Goal: Task Accomplishment & Management: Use online tool/utility

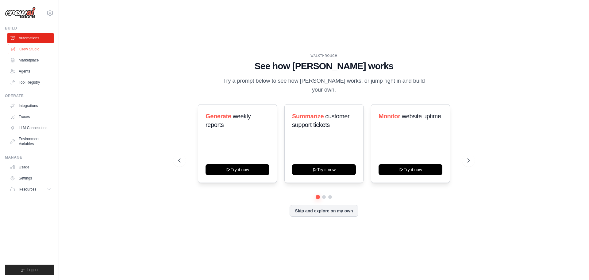
click at [30, 48] on link "Crew Studio" at bounding box center [31, 49] width 46 height 10
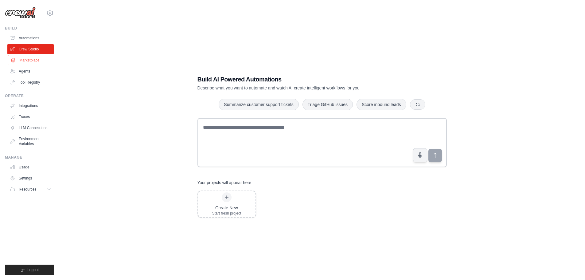
click at [30, 59] on link "Marketplace" at bounding box center [31, 60] width 46 height 10
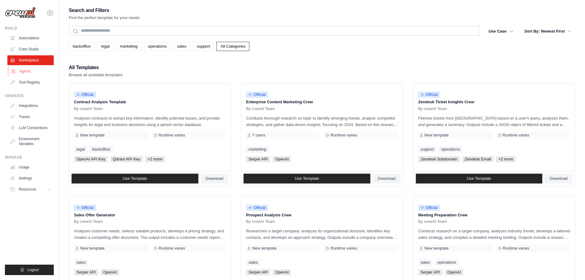
click at [37, 67] on link "Agents" at bounding box center [31, 71] width 46 height 10
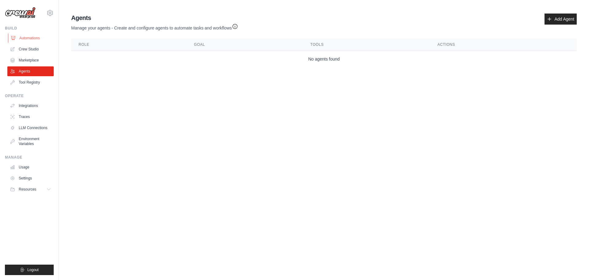
click at [34, 41] on link "Automations" at bounding box center [31, 38] width 46 height 10
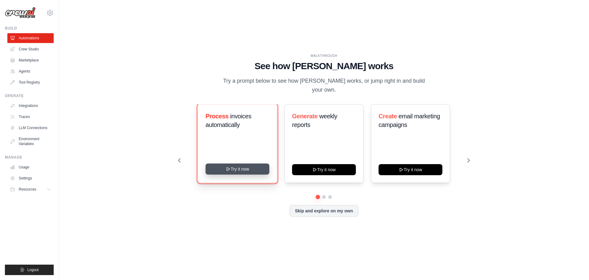
click at [234, 165] on button "Try it now" at bounding box center [238, 168] width 64 height 11
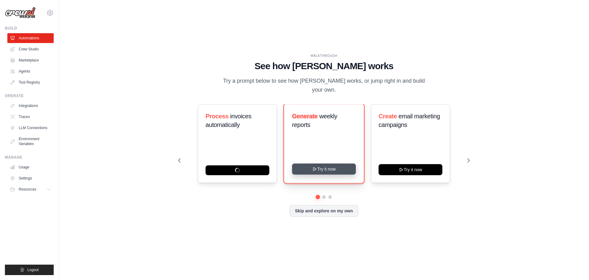
click at [330, 163] on button "Try it now" at bounding box center [324, 168] width 64 height 11
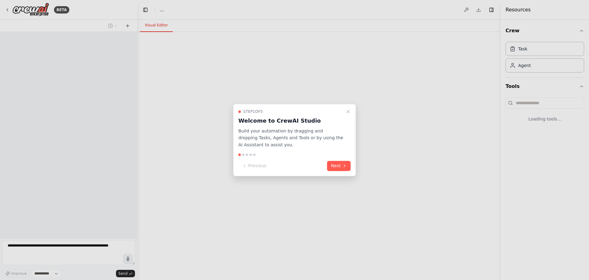
select select "****"
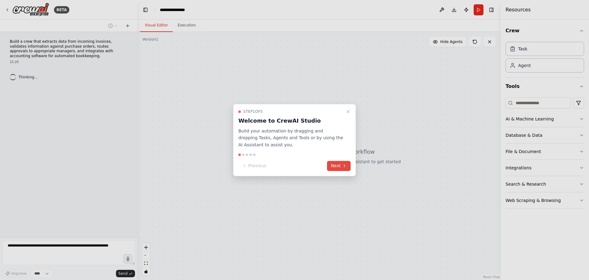
click at [344, 167] on icon at bounding box center [344, 165] width 5 height 5
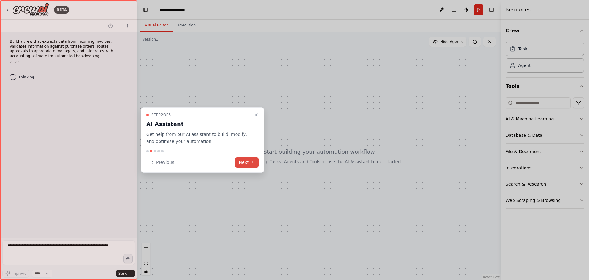
click at [248, 161] on button "Next" at bounding box center [247, 162] width 24 height 10
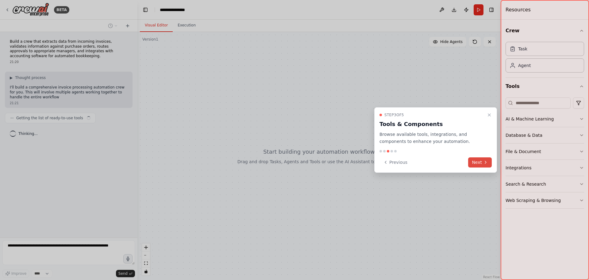
click at [478, 161] on button "Next" at bounding box center [480, 162] width 24 height 10
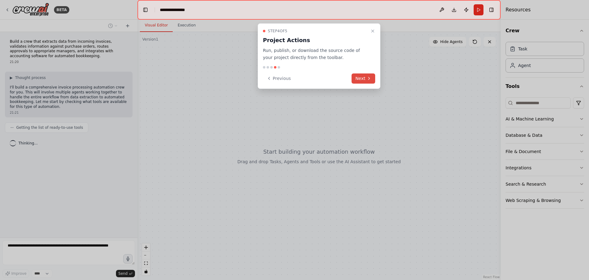
click at [361, 82] on button "Next" at bounding box center [364, 78] width 24 height 10
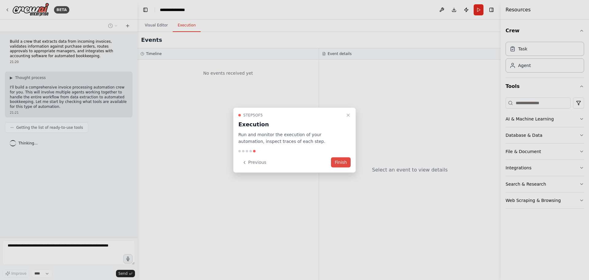
click at [341, 165] on button "Finish" at bounding box center [341, 162] width 20 height 10
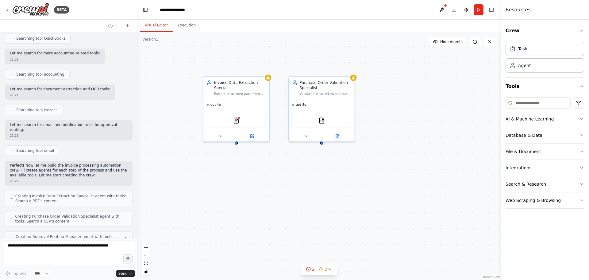
scroll to position [256, 0]
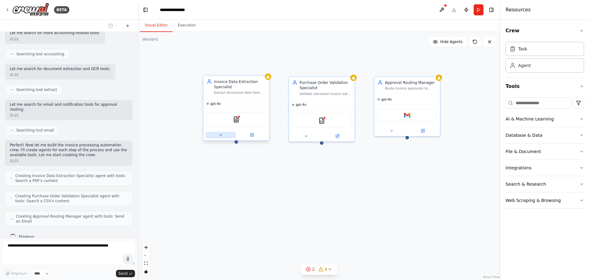
click at [220, 136] on icon at bounding box center [221, 135] width 4 height 4
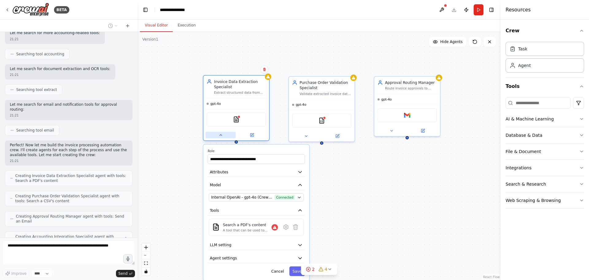
scroll to position [276, 0]
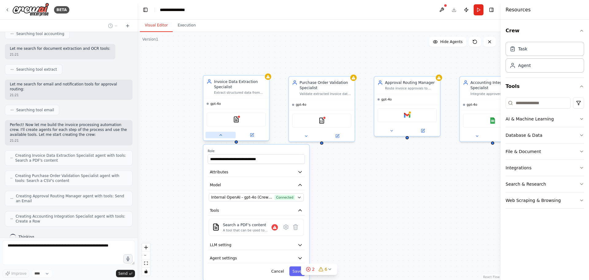
click at [220, 136] on icon at bounding box center [221, 135] width 4 height 4
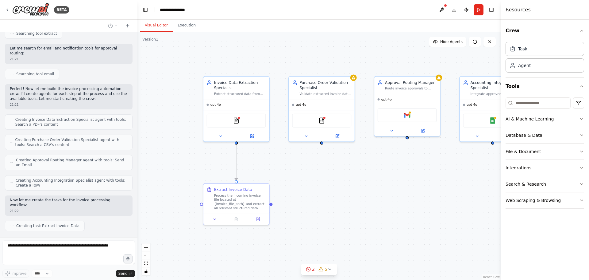
scroll to position [327, 0]
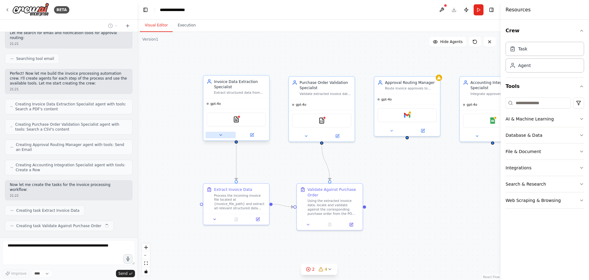
click at [221, 134] on icon at bounding box center [221, 134] width 2 height 1
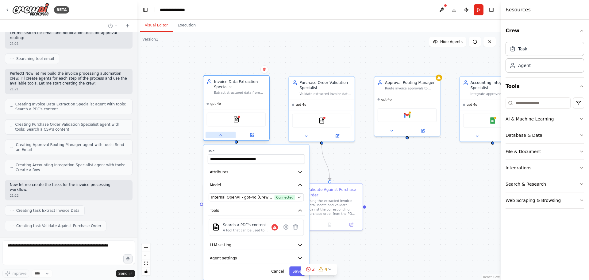
click at [221, 134] on icon at bounding box center [221, 135] width 4 height 4
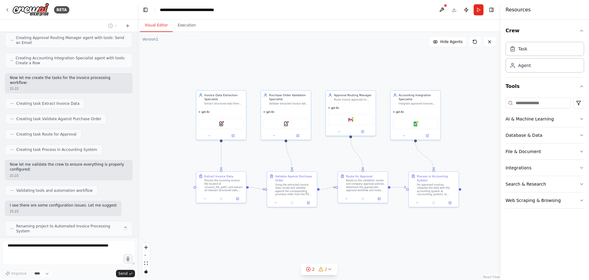
scroll to position [439, 0]
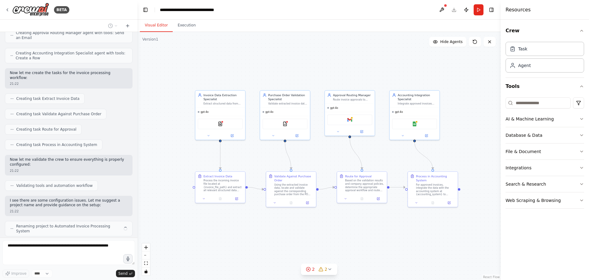
drag, startPoint x: 459, startPoint y: 70, endPoint x: 448, endPoint y: 70, distance: 10.7
click at [448, 70] on div ".deletable-edge-delete-btn { width: 20px; height: 20px; border: 0px solid #ffff…" at bounding box center [318, 156] width 363 height 248
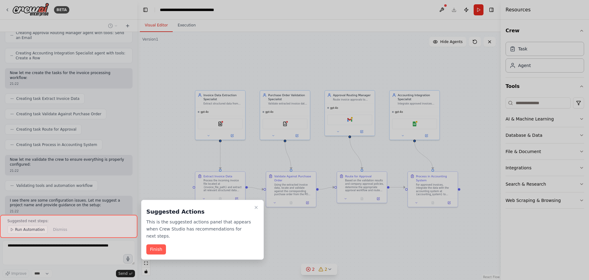
click at [48, 230] on div at bounding box center [68, 226] width 137 height 23
click at [329, 222] on div at bounding box center [294, 140] width 589 height 280
drag, startPoint x: 257, startPoint y: 206, endPoint x: 310, endPoint y: 203, distance: 52.2
click at [257, 206] on icon "Close walkthrough" at bounding box center [256, 207] width 5 height 5
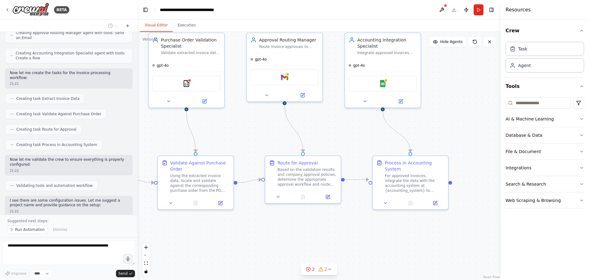
drag, startPoint x: 414, startPoint y: 239, endPoint x: 362, endPoint y: 239, distance: 51.9
click at [362, 239] on div ".deletable-edge-delete-btn { width: 20px; height: 20px; border: 0px solid #ffff…" at bounding box center [318, 156] width 363 height 248
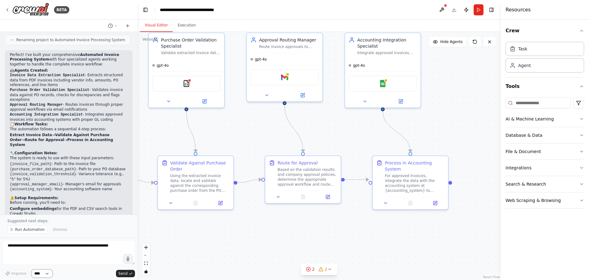
click at [50, 272] on select "****" at bounding box center [42, 273] width 21 height 8
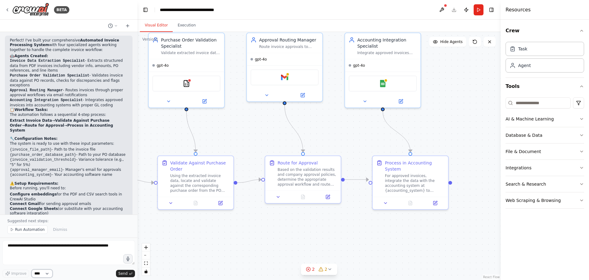
click at [50, 272] on select "****" at bounding box center [42, 273] width 21 height 8
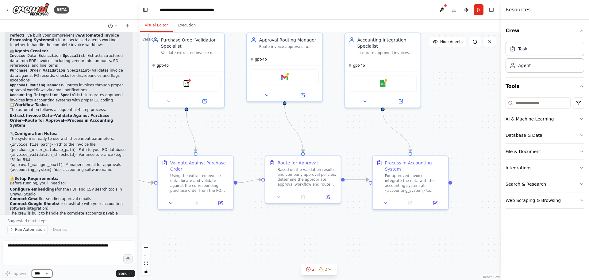
scroll to position [649, 0]
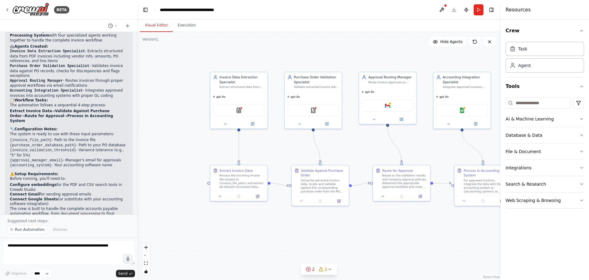
drag, startPoint x: 286, startPoint y: 241, endPoint x: 373, endPoint y: 223, distance: 89.0
click at [372, 234] on div ".deletable-edge-delete-btn { width: 20px; height: 20px; border: 0px solid #ffff…" at bounding box center [318, 156] width 363 height 248
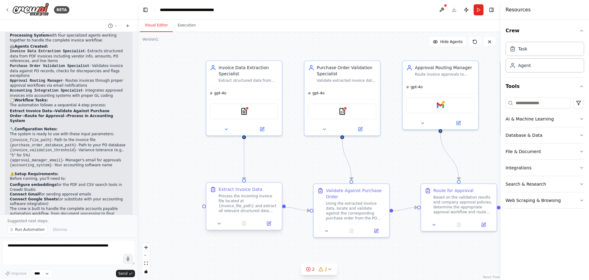
click at [238, 199] on div "Process the incoming invoice file located at {invoice_file_path} and extract al…" at bounding box center [249, 203] width 60 height 20
click at [213, 190] on icon at bounding box center [213, 189] width 2 height 1
click at [220, 225] on icon at bounding box center [219, 223] width 5 height 5
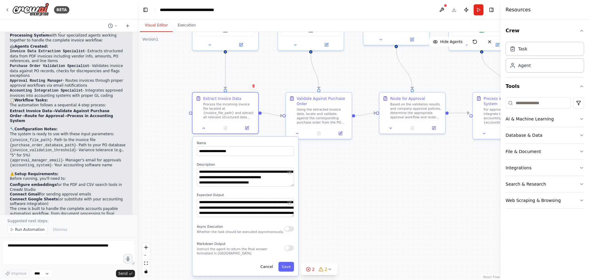
drag, startPoint x: 177, startPoint y: 254, endPoint x: 161, endPoint y: 157, distance: 97.9
click at [161, 157] on div ".deletable-edge-delete-btn { width: 20px; height: 20px; border: 0px solid #ffff…" at bounding box center [318, 156] width 363 height 248
click at [210, 46] on button at bounding box center [210, 44] width 30 height 6
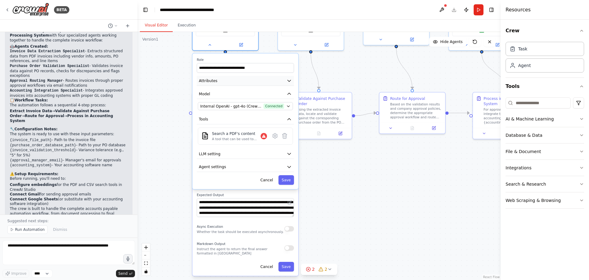
click at [211, 82] on span "Attributes" at bounding box center [208, 80] width 18 height 5
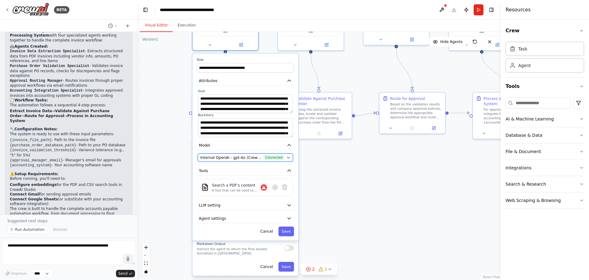
click at [289, 158] on icon "button" at bounding box center [288, 157] width 4 height 4
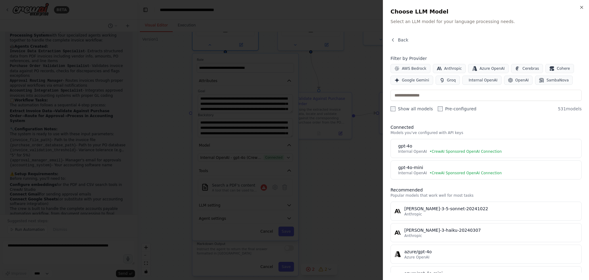
click at [288, 157] on div at bounding box center [294, 140] width 589 height 280
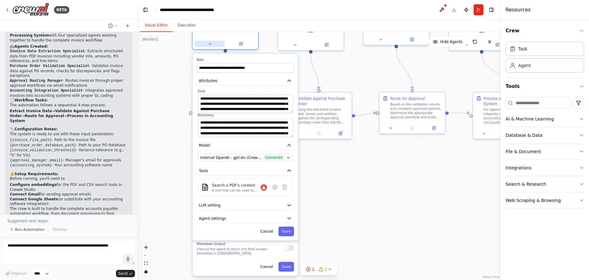
click at [208, 47] on div at bounding box center [225, 43] width 66 height 11
click at [265, 44] on div ".deletable-edge-delete-btn { width: 20px; height: 20px; border: 0px solid #ffff…" at bounding box center [318, 156] width 363 height 248
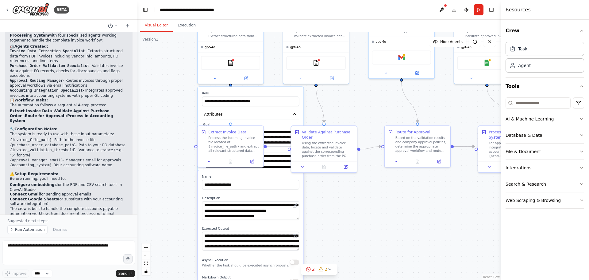
drag, startPoint x: 267, startPoint y: 41, endPoint x: 273, endPoint y: 81, distance: 40.4
click at [273, 81] on div ".deletable-edge-delete-btn { width: 20px; height: 20px; border: 0px solid #ffff…" at bounding box center [318, 156] width 363 height 248
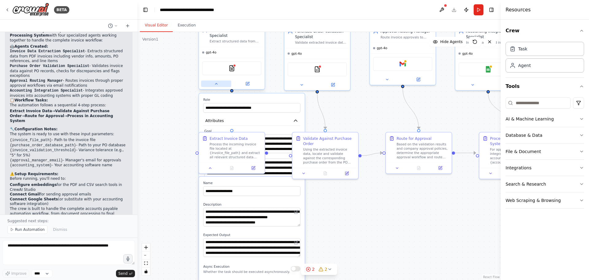
click at [215, 83] on icon at bounding box center [216, 84] width 4 height 4
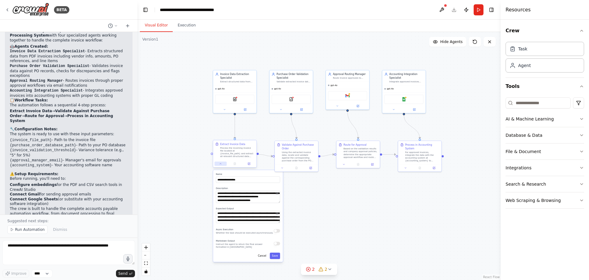
click at [223, 164] on button at bounding box center [221, 163] width 12 height 4
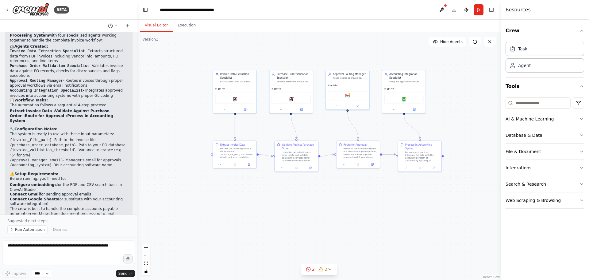
click at [198, 175] on div ".deletable-edge-delete-btn { width: 20px; height: 20px; border: 0px solid #ffff…" at bounding box center [318, 156] width 363 height 248
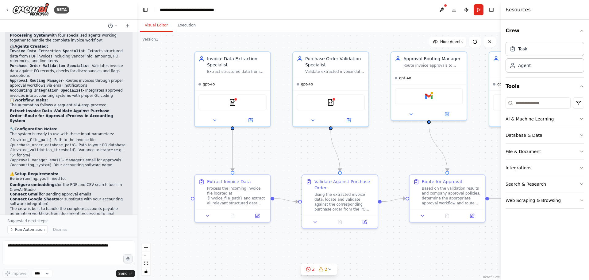
drag, startPoint x: 173, startPoint y: 83, endPoint x: 161, endPoint y: 102, distance: 23.1
click at [161, 102] on div ".deletable-edge-delete-btn { width: 20px; height: 20px; border: 0px solid #ffff…" at bounding box center [318, 156] width 363 height 248
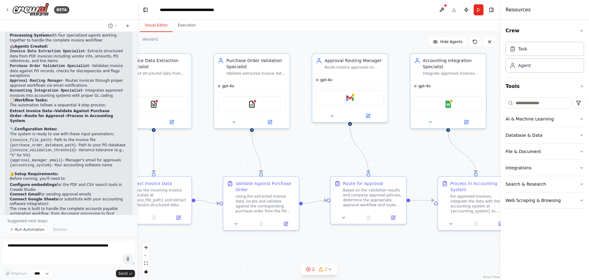
drag, startPoint x: 401, startPoint y: 156, endPoint x: 332, endPoint y: 157, distance: 69.7
click at [332, 157] on div ".deletable-edge-delete-btn { width: 20px; height: 20px; border: 0px solid #ffff…" at bounding box center [318, 156] width 363 height 248
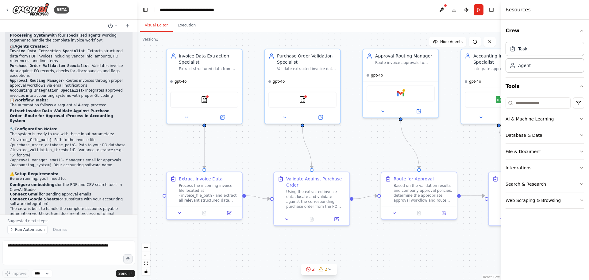
drag, startPoint x: 197, startPoint y: 155, endPoint x: 249, endPoint y: 150, distance: 52.4
click at [249, 150] on div ".deletable-edge-delete-btn { width: 20px; height: 20px; border: 0px solid #ffff…" at bounding box center [318, 156] width 363 height 248
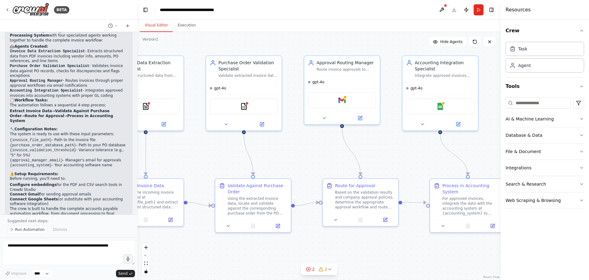
drag, startPoint x: 249, startPoint y: 150, endPoint x: 190, endPoint y: 157, distance: 59.0
click at [190, 157] on div ".deletable-edge-delete-btn { width: 20px; height: 20px; border: 0px solid #ffff…" at bounding box center [318, 156] width 363 height 248
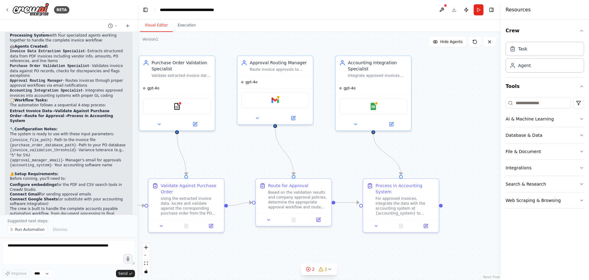
drag, startPoint x: 381, startPoint y: 156, endPoint x: 324, endPoint y: 156, distance: 57.4
click at [324, 156] on div ".deletable-edge-delete-btn { width: 20px; height: 20px; border: 0px solid #ffff…" at bounding box center [318, 156] width 363 height 248
click at [117, 25] on icon at bounding box center [116, 26] width 4 height 4
click at [116, 25] on div at bounding box center [68, 140] width 137 height 280
click at [17, 252] on textarea at bounding box center [68, 252] width 133 height 25
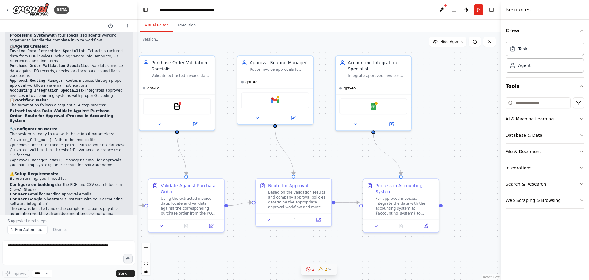
click at [333, 267] on button "2 2" at bounding box center [319, 268] width 36 height 11
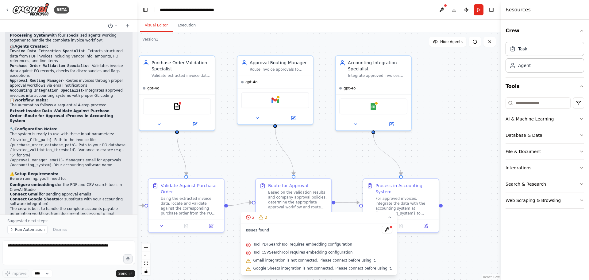
click at [223, 252] on div ".deletable-edge-delete-btn { width: 20px; height: 20px; border: 0px solid #ffff…" at bounding box center [318, 156] width 363 height 248
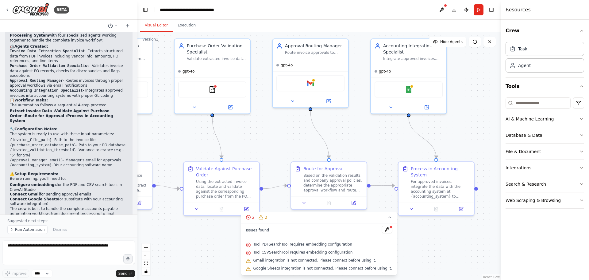
drag, startPoint x: 221, startPoint y: 254, endPoint x: 256, endPoint y: 237, distance: 39.1
click at [256, 237] on div "Version 1 Show Tools Hide Agents .deletable-edge-delete-btn { width: 20px; heig…" at bounding box center [318, 156] width 363 height 248
click at [382, 227] on button at bounding box center [387, 229] width 10 height 7
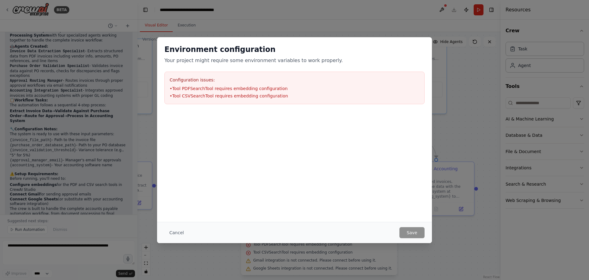
click at [227, 268] on div "Environment configuration Your project might require some environment variables…" at bounding box center [294, 140] width 589 height 280
click at [176, 229] on button "Cancel" at bounding box center [176, 232] width 24 height 11
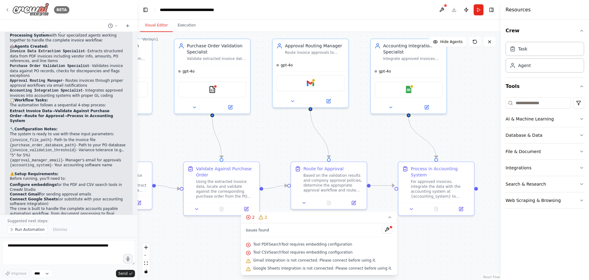
click at [6, 8] on icon at bounding box center [7, 9] width 5 height 5
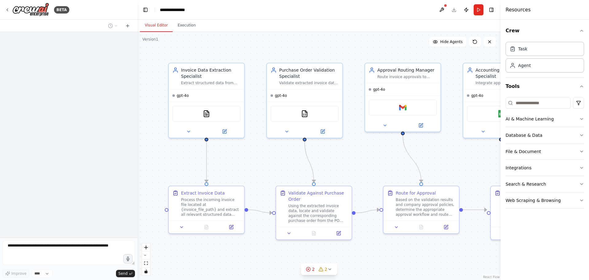
scroll to position [626, 0]
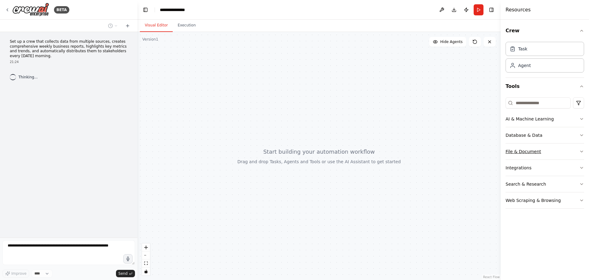
click at [581, 149] on icon "button" at bounding box center [581, 151] width 5 height 5
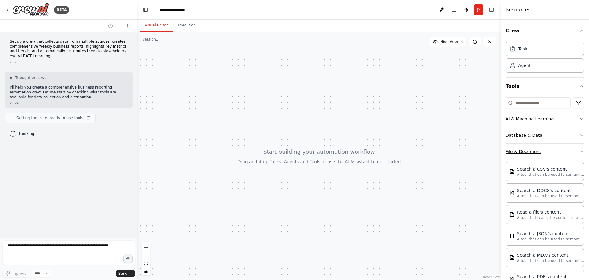
click at [581, 149] on div "Crew Task Agent Tools AI & Machine Learning Database & Data File & Document Sea…" at bounding box center [545, 150] width 88 height 260
click at [579, 152] on icon "button" at bounding box center [581, 151] width 5 height 5
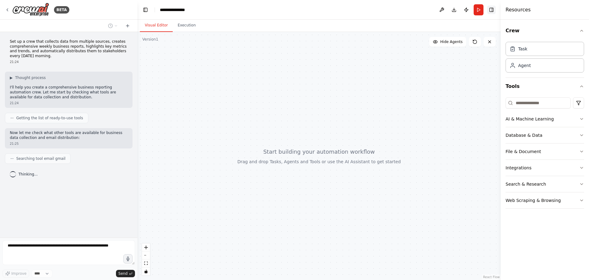
click at [492, 10] on button "Toggle Right Sidebar" at bounding box center [491, 10] width 9 height 9
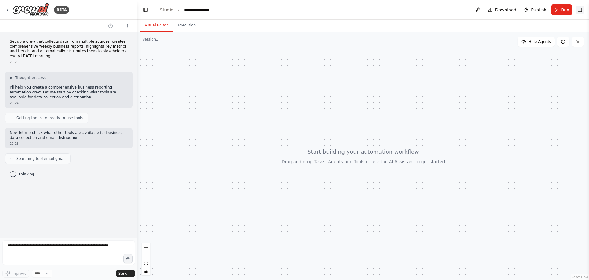
click at [580, 7] on button "Toggle Right Sidebar" at bounding box center [580, 10] width 9 height 9
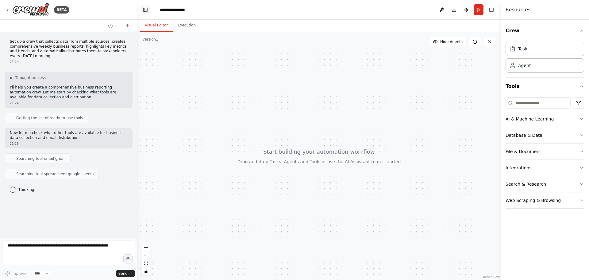
click at [147, 9] on button "Toggle Left Sidebar" at bounding box center [145, 10] width 9 height 9
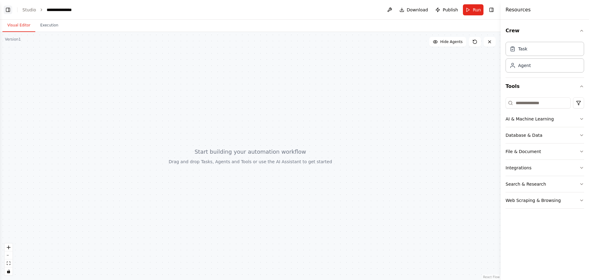
click at [7, 11] on button "Toggle Left Sidebar" at bounding box center [8, 10] width 9 height 9
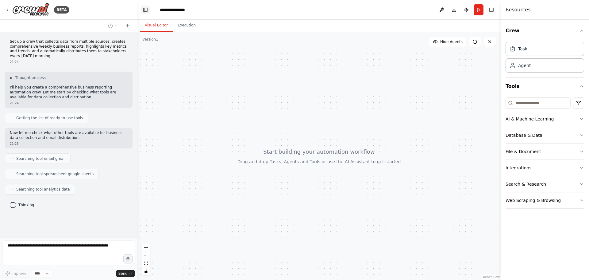
click at [147, 10] on button "Toggle Left Sidebar" at bounding box center [145, 10] width 9 height 9
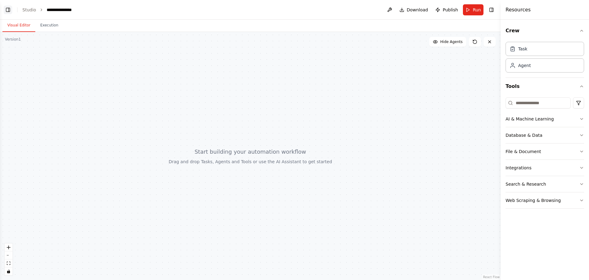
click at [6, 10] on button "Toggle Left Sidebar" at bounding box center [8, 10] width 9 height 9
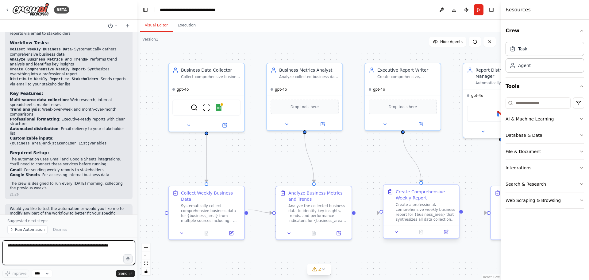
scroll to position [480, 0]
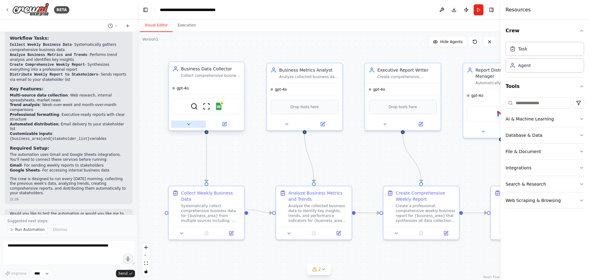
click at [189, 124] on icon at bounding box center [189, 123] width 2 height 1
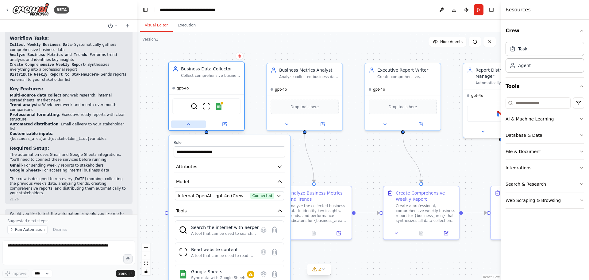
click at [189, 124] on icon at bounding box center [189, 123] width 2 height 1
